Goal: Communication & Community: Answer question/provide support

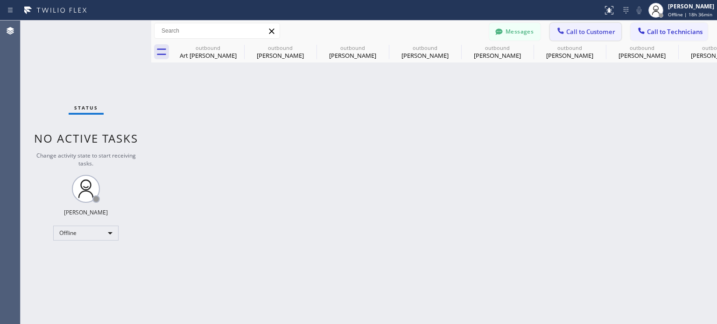
click at [580, 32] on span "Call to Customer" at bounding box center [590, 32] width 49 height 8
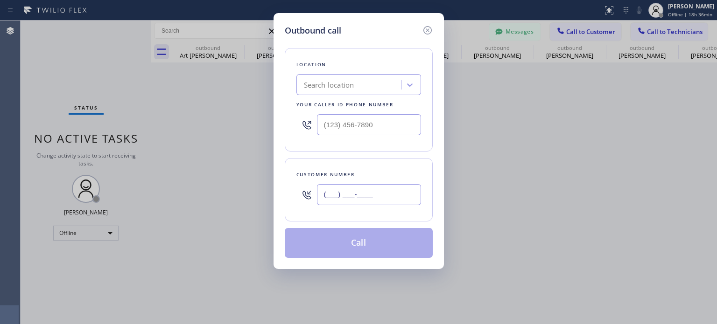
click at [350, 191] on input "(___) ___-____" at bounding box center [369, 194] width 104 height 21
paste input "646) 463-0614"
type input "[PHONE_NUMBER]"
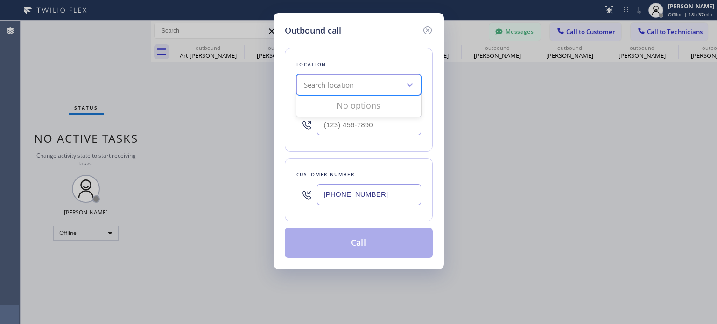
paste input "Best Brooklyn Heating and AC Repair"
type input "Best Brooklyn Heating and AC Repair"
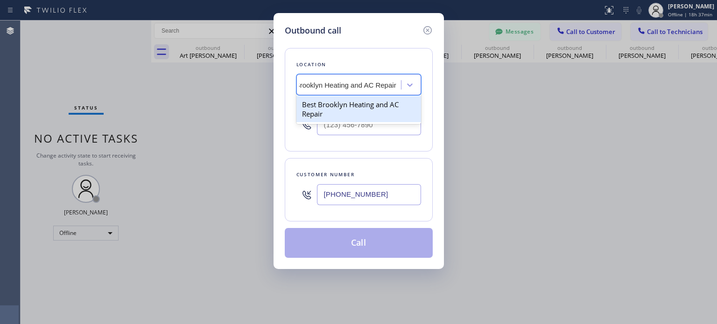
click at [338, 106] on div "Best Brooklyn Heating and AC Repair" at bounding box center [358, 109] width 125 height 26
type input "[PHONE_NUMBER]"
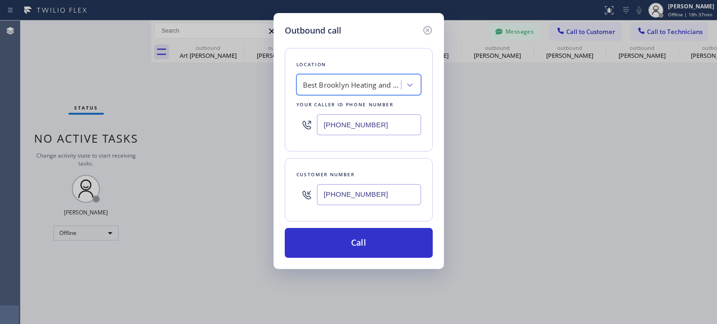
scroll to position [0, 0]
click at [345, 197] on input "[PHONE_NUMBER]" at bounding box center [369, 194] width 104 height 21
drag, startPoint x: 345, startPoint y: 197, endPoint x: 386, endPoint y: 100, distance: 104.8
click at [345, 196] on input "[PHONE_NUMBER]" at bounding box center [369, 194] width 104 height 21
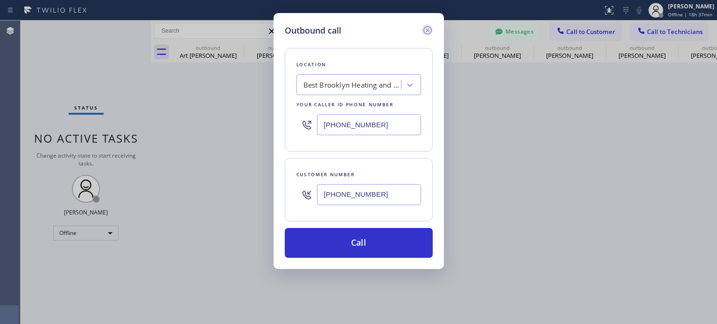
click at [429, 27] on icon at bounding box center [427, 30] width 8 height 8
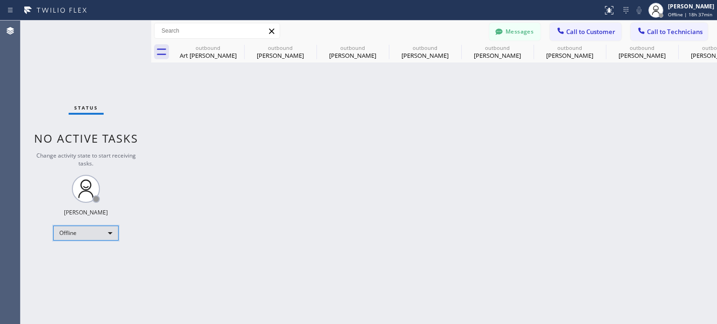
click at [96, 234] on div "Offline" at bounding box center [85, 233] width 65 height 15
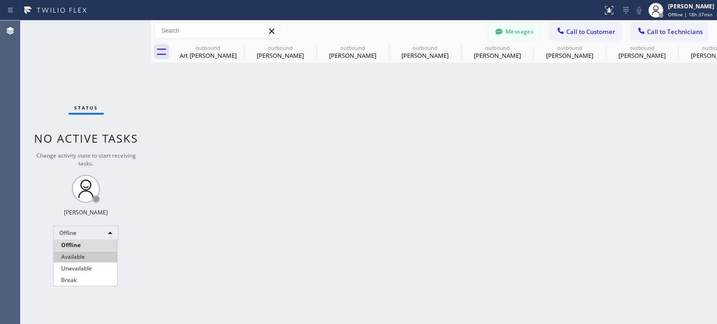
click at [90, 254] on li "Available" at bounding box center [85, 257] width 63 height 11
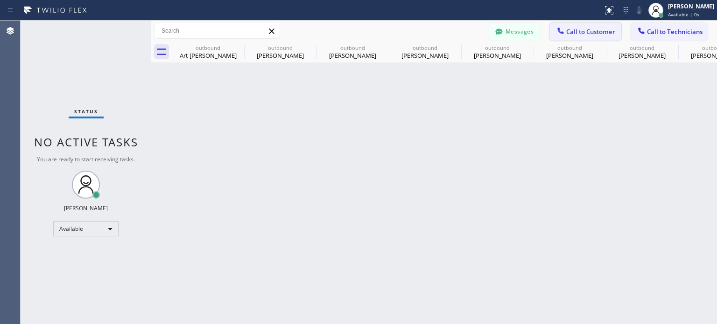
click at [569, 29] on span "Call to Customer" at bounding box center [590, 32] width 49 height 8
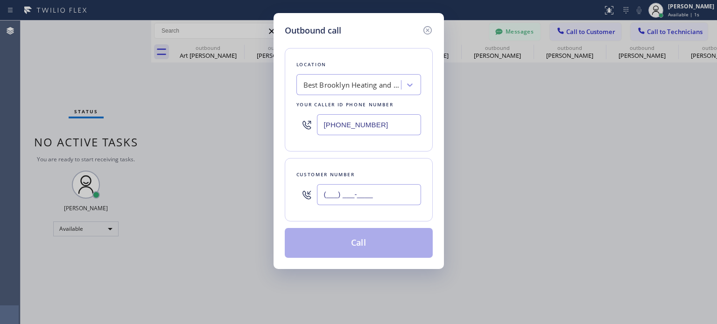
click at [350, 194] on input "(___) ___-____" at bounding box center [369, 194] width 104 height 21
paste input "646) 463-0614"
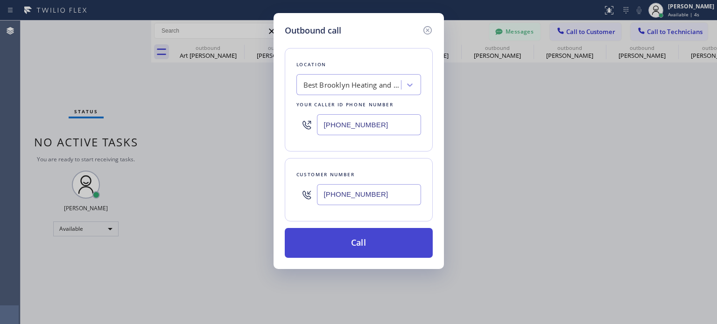
type input "[PHONE_NUMBER]"
click at [347, 233] on button "Call" at bounding box center [359, 243] width 148 height 30
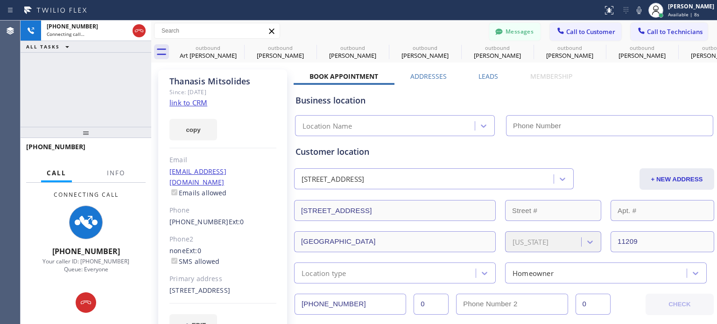
type input "[PHONE_NUMBER]"
